Goal: Check status: Check status

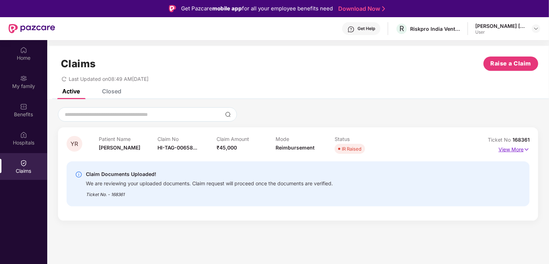
click at [526, 149] on img at bounding box center [527, 150] width 6 height 8
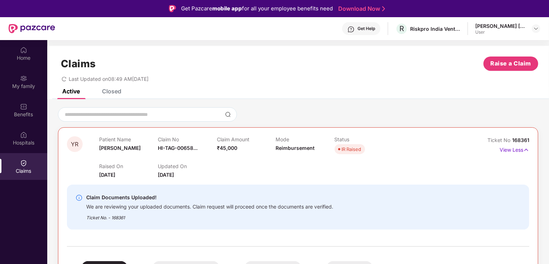
drag, startPoint x: 100, startPoint y: 166, endPoint x: 132, endPoint y: 179, distance: 34.4
click at [132, 179] on div "Raised On [DATE]" at bounding box center [128, 171] width 59 height 16
